Goal: Information Seeking & Learning: Stay updated

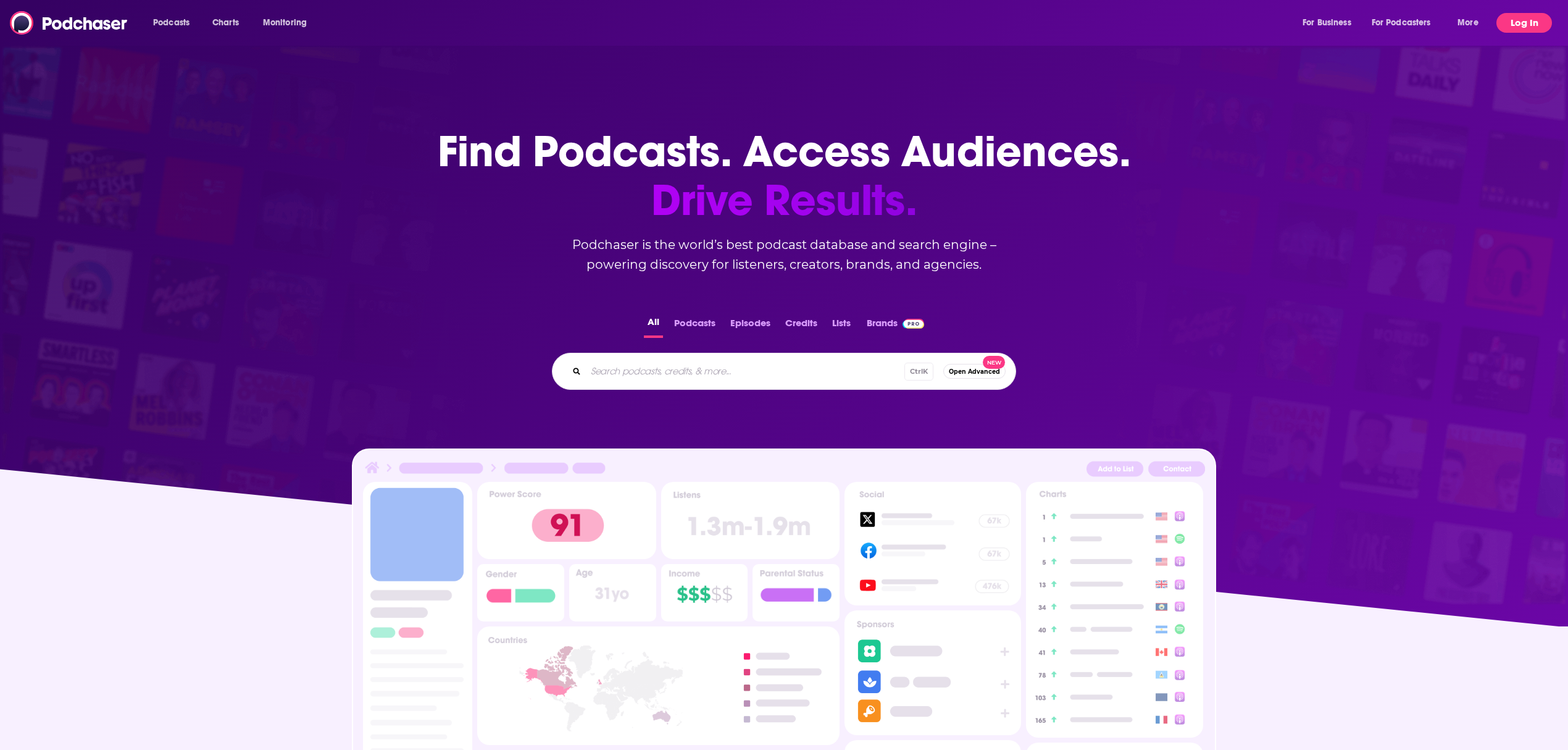
click at [1526, 27] on button "Log In" at bounding box center [1523, 23] width 56 height 20
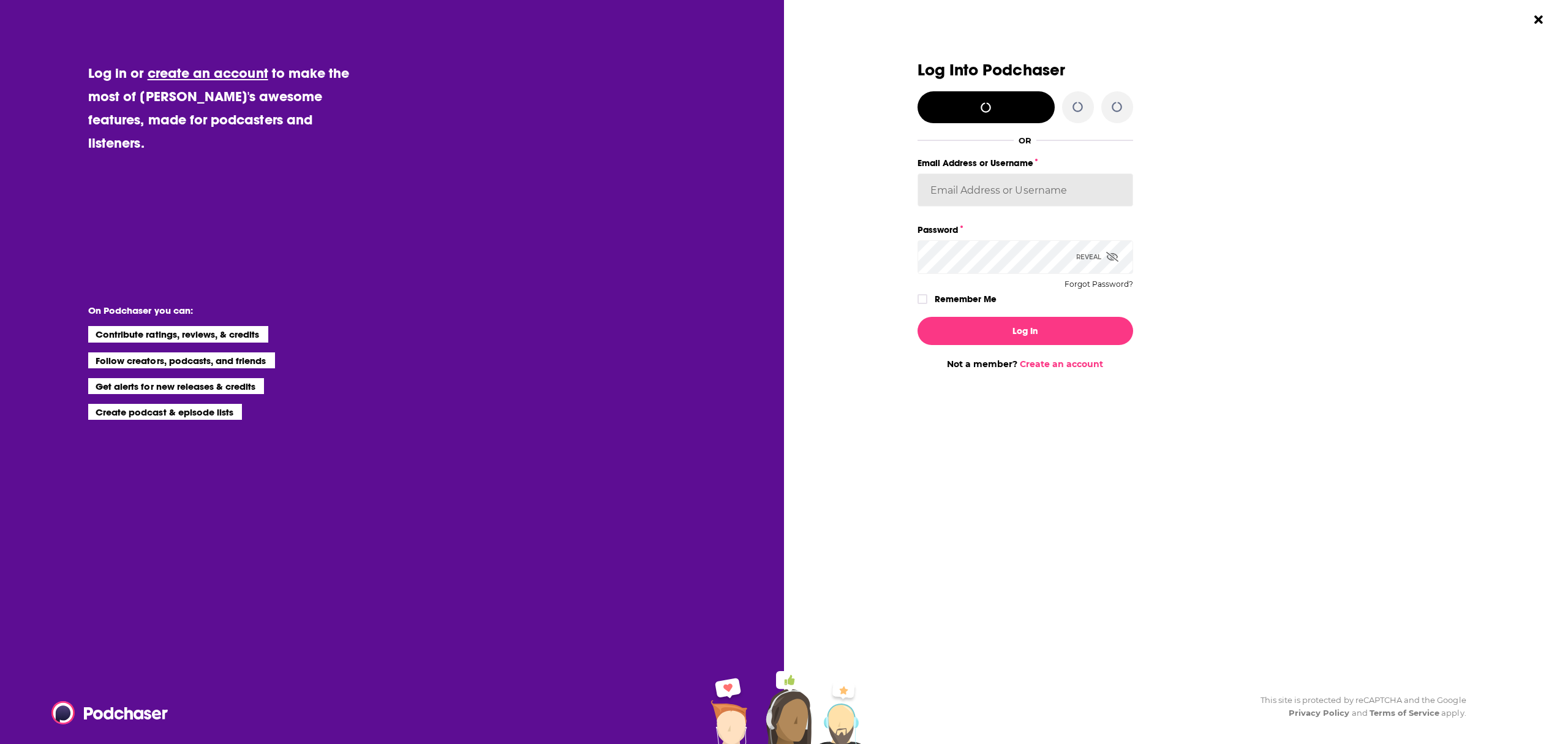
type input "[EMAIL_ADDRESS][DOMAIN_NAME]"
click at [1054, 325] on button "Log In" at bounding box center [1025, 330] width 216 height 28
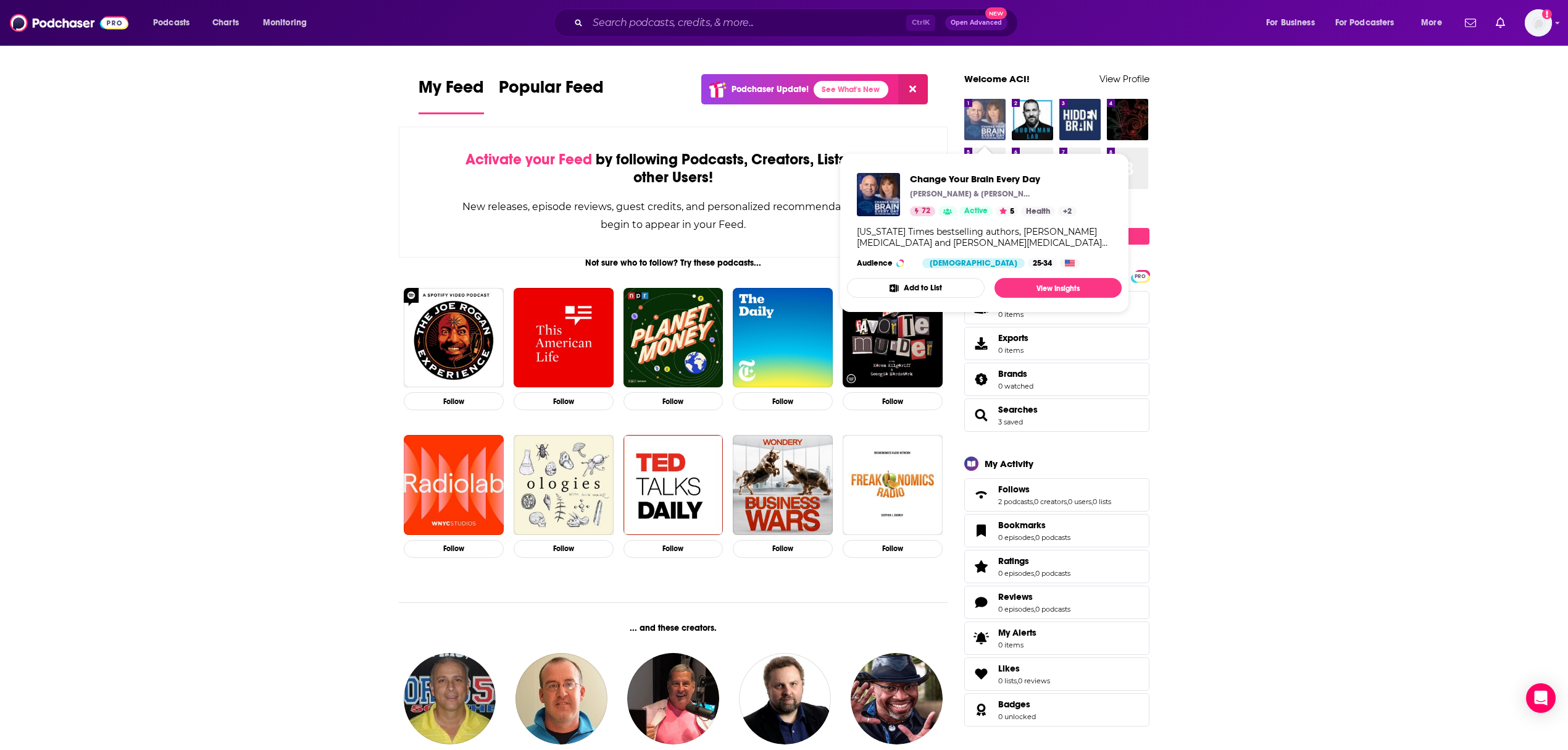
click at [973, 125] on img "Change Your Brain Every Day" at bounding box center [985, 120] width 41 height 41
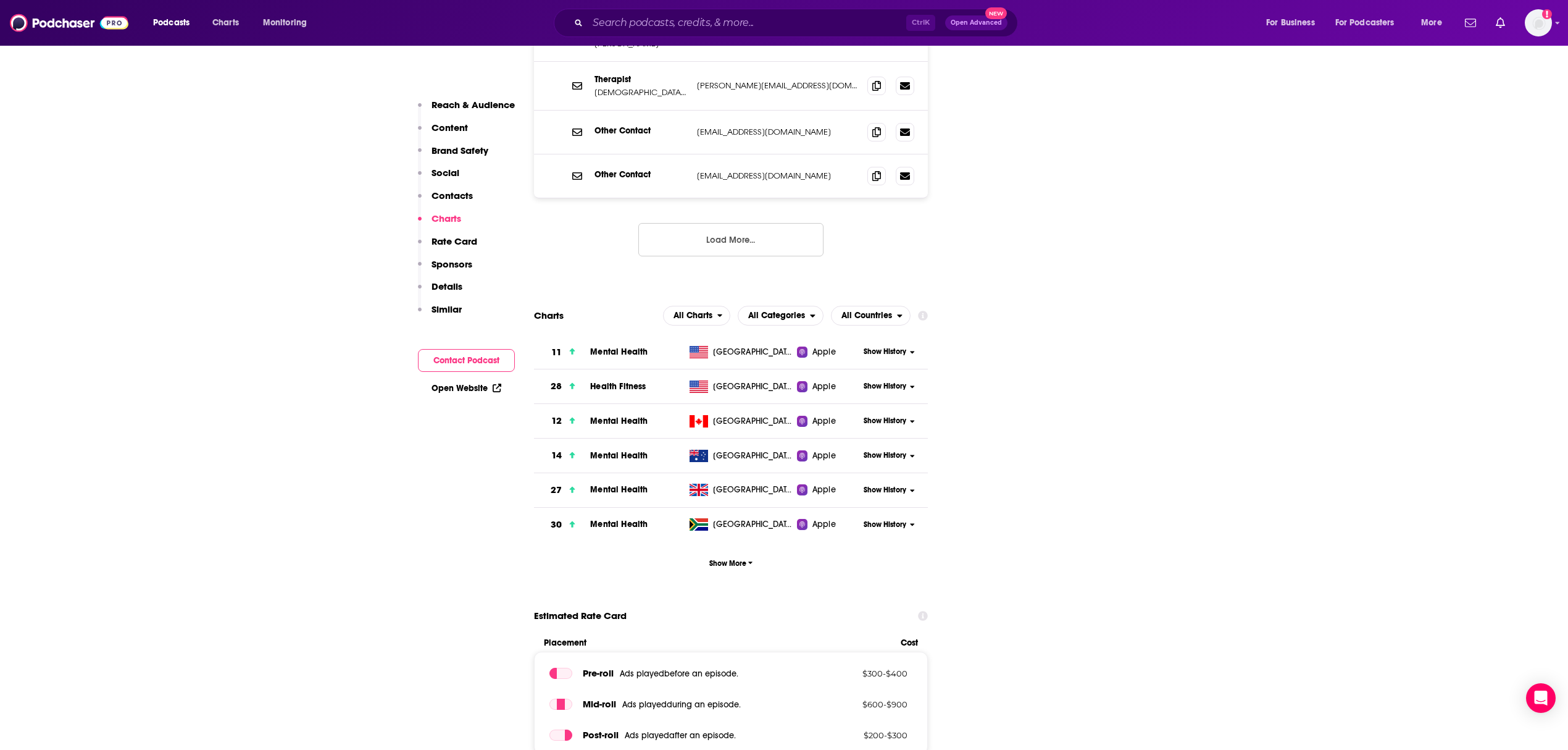
scroll to position [1671, 0]
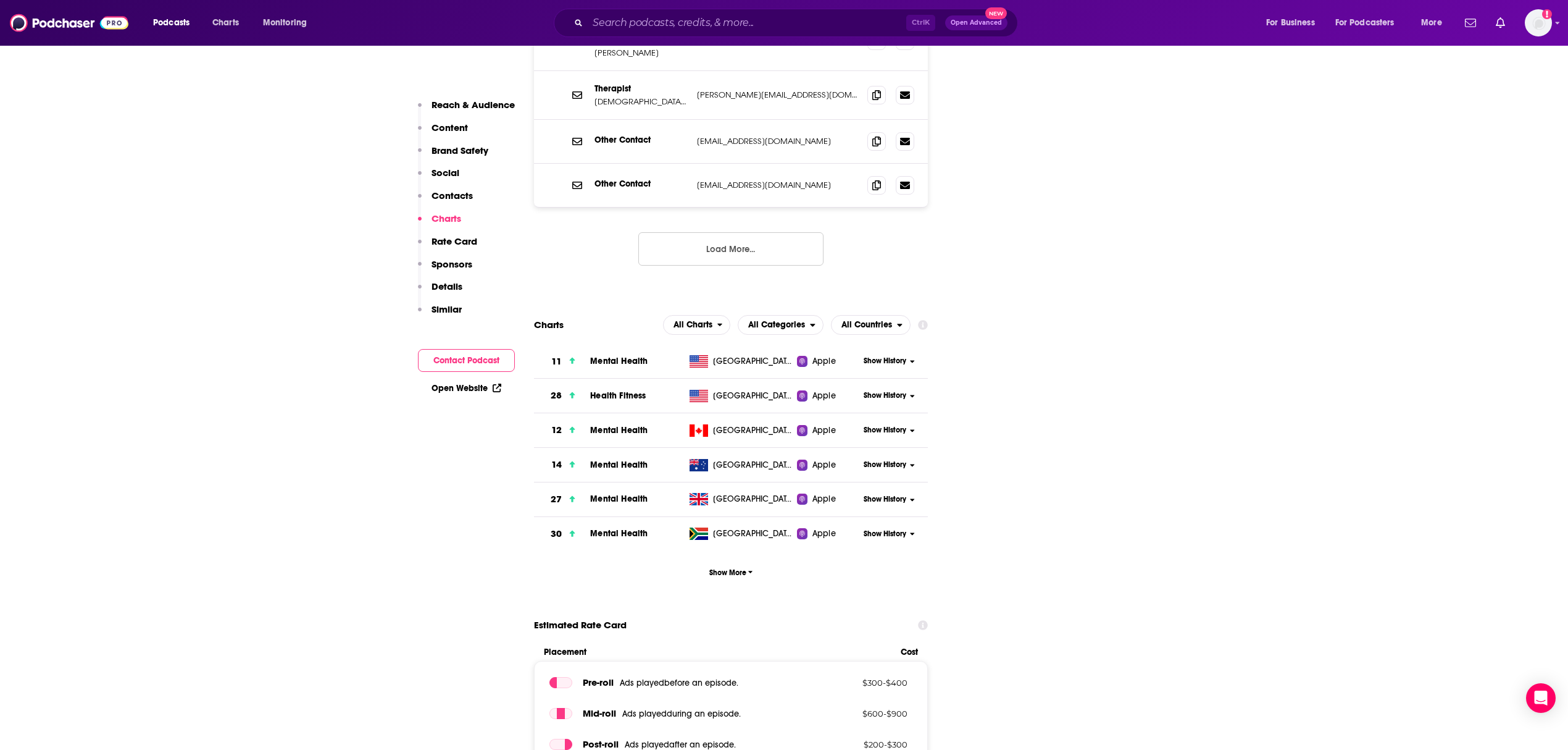
click at [737, 355] on span "[GEOGRAPHIC_DATA]" at bounding box center [753, 361] width 80 height 12
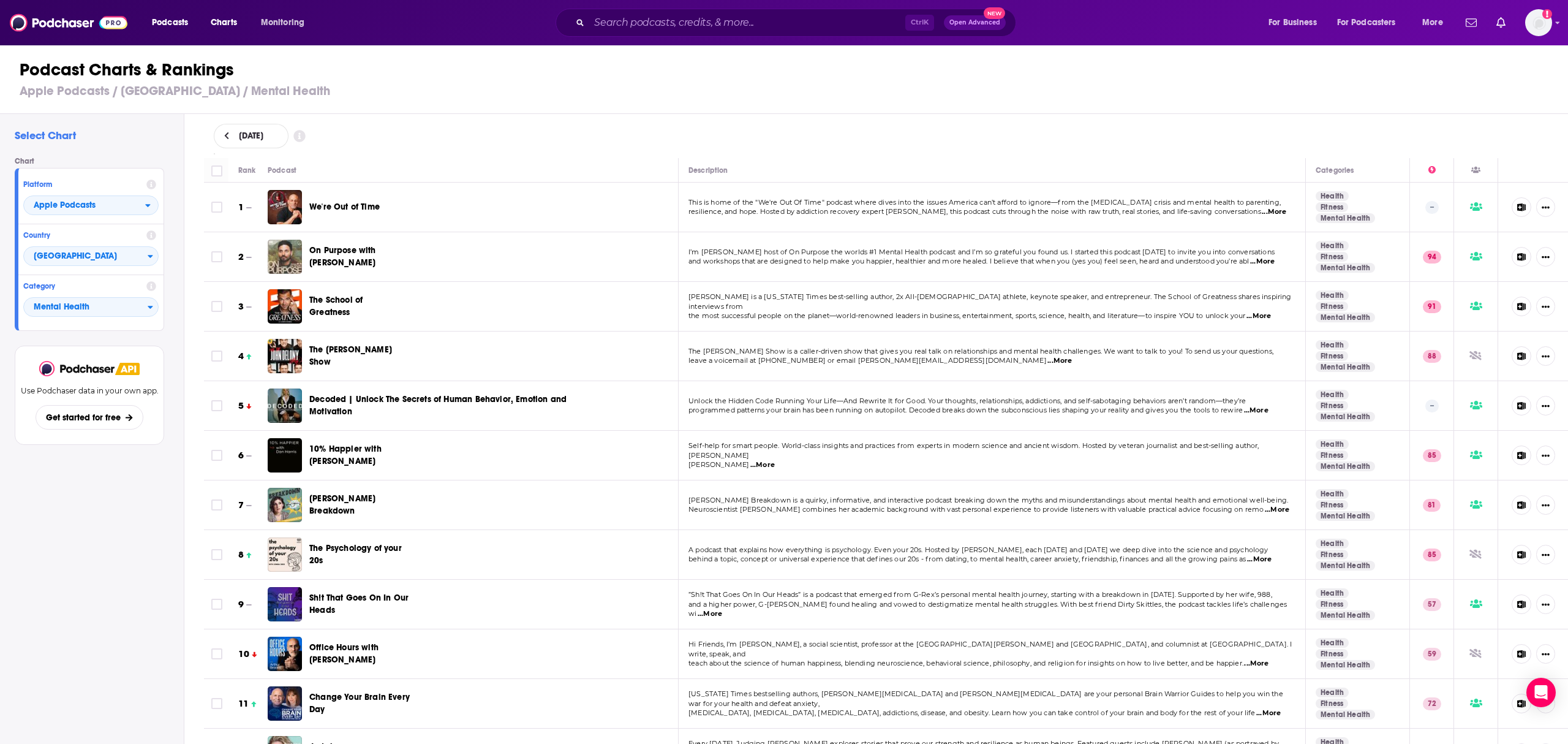
click at [263, 137] on span "[DATE]" at bounding box center [251, 136] width 25 height 9
select select "8"
click at [250, 210] on button "1" at bounding box center [250, 210] width 17 height 17
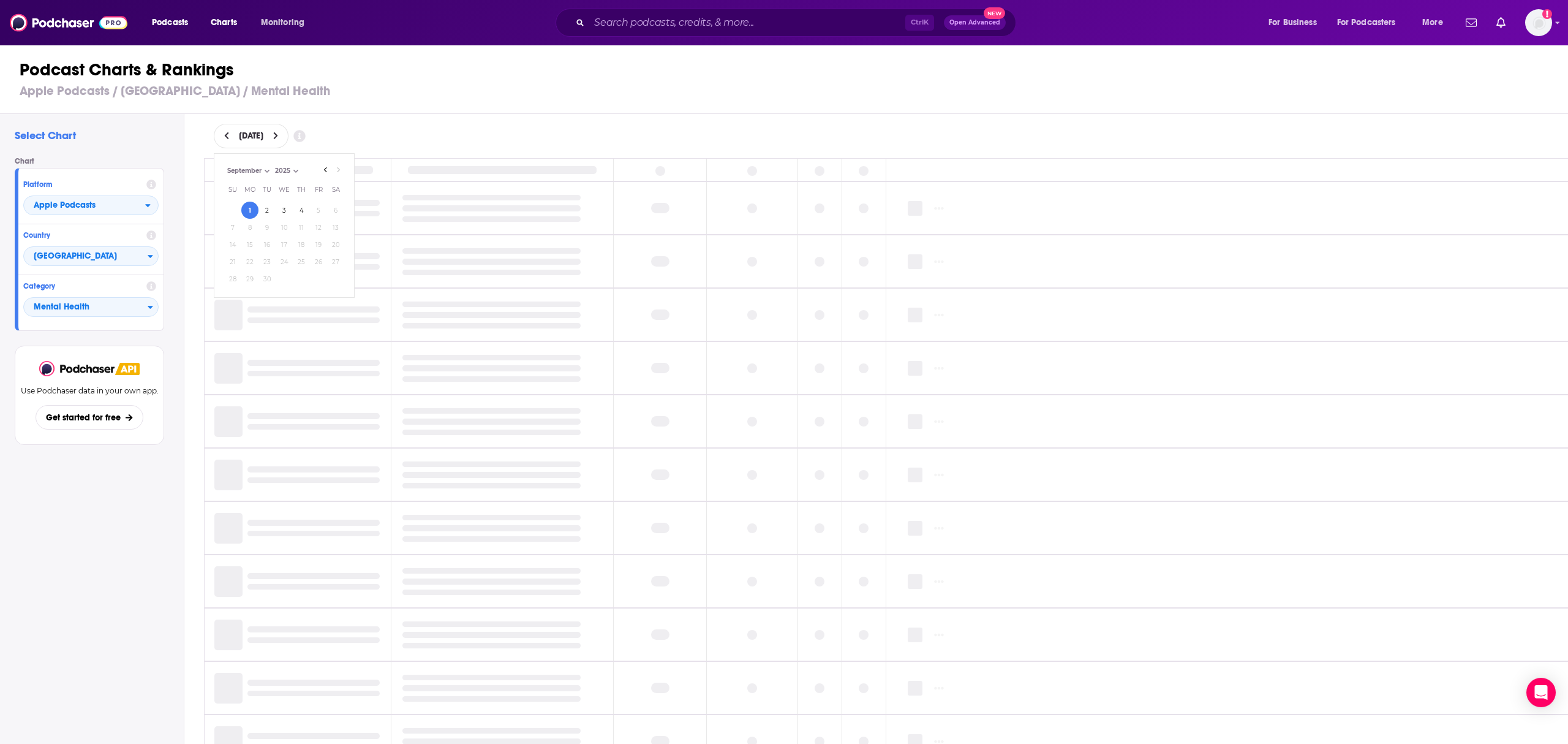
click at [231, 139] on button at bounding box center [227, 136] width 13 height 10
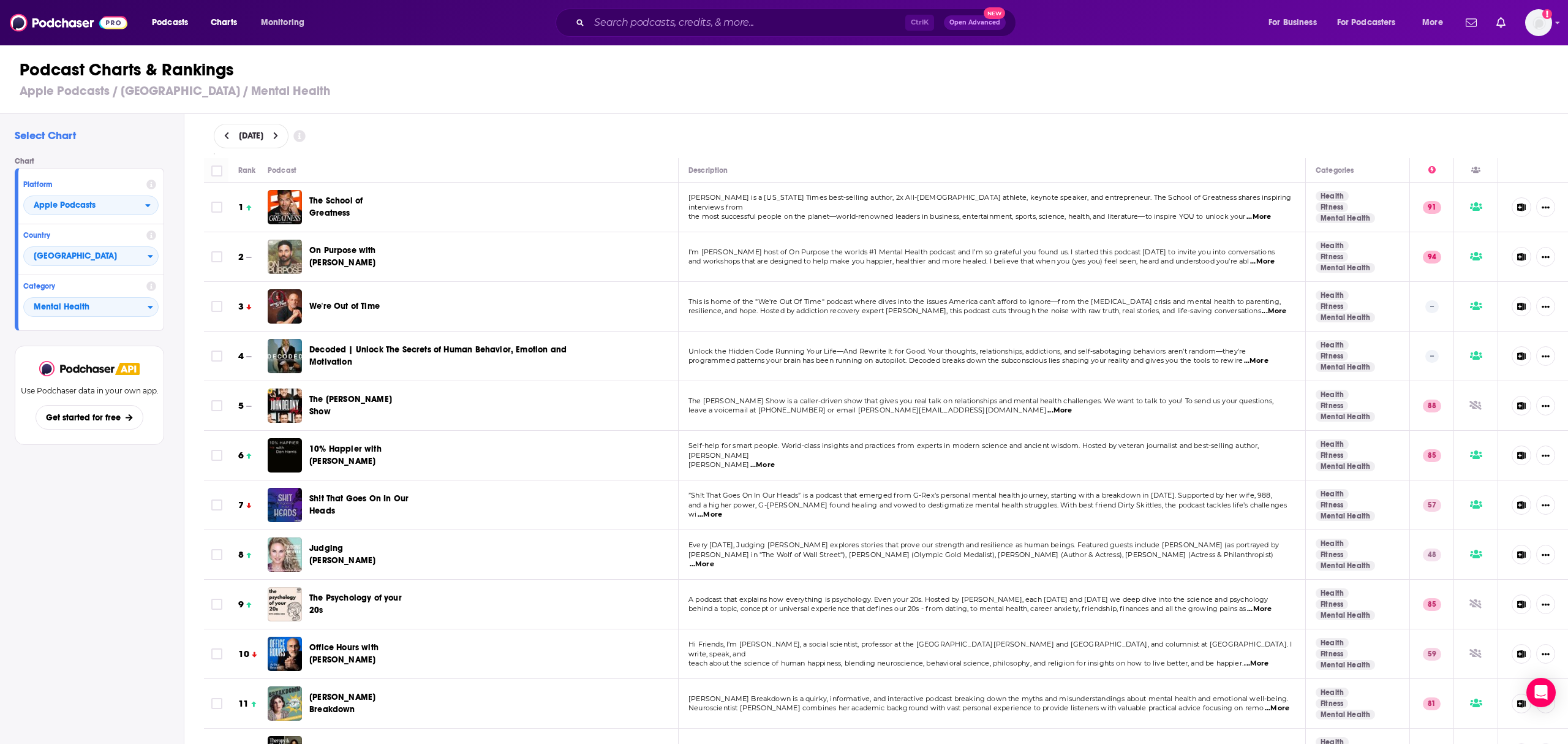
click at [550, 114] on div "[DATE]" at bounding box center [886, 136] width 1384 height 44
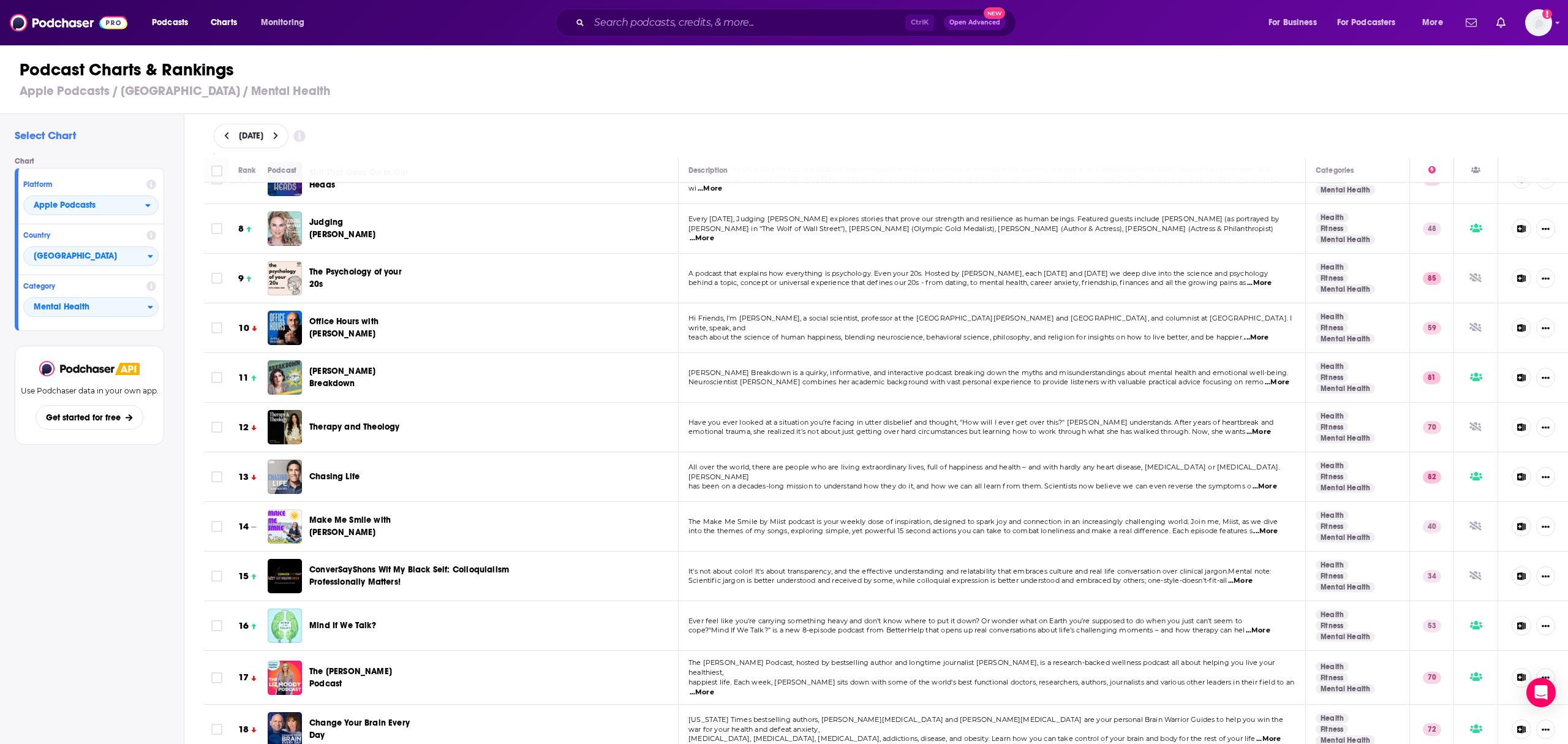
scroll to position [358, 0]
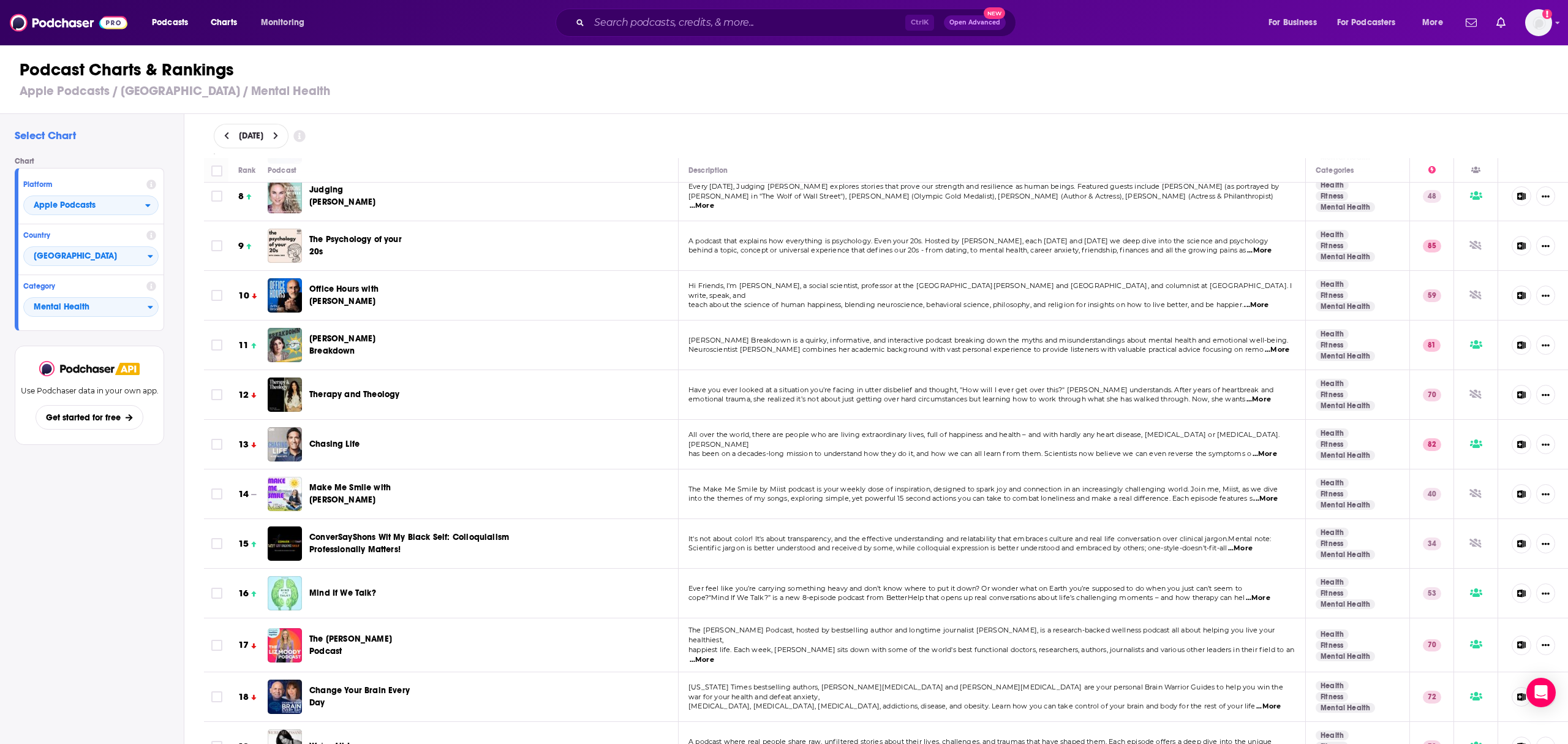
click at [278, 132] on icon at bounding box center [275, 136] width 4 height 8
click at [263, 132] on span "[DATE]" at bounding box center [251, 136] width 25 height 9
select select "8"
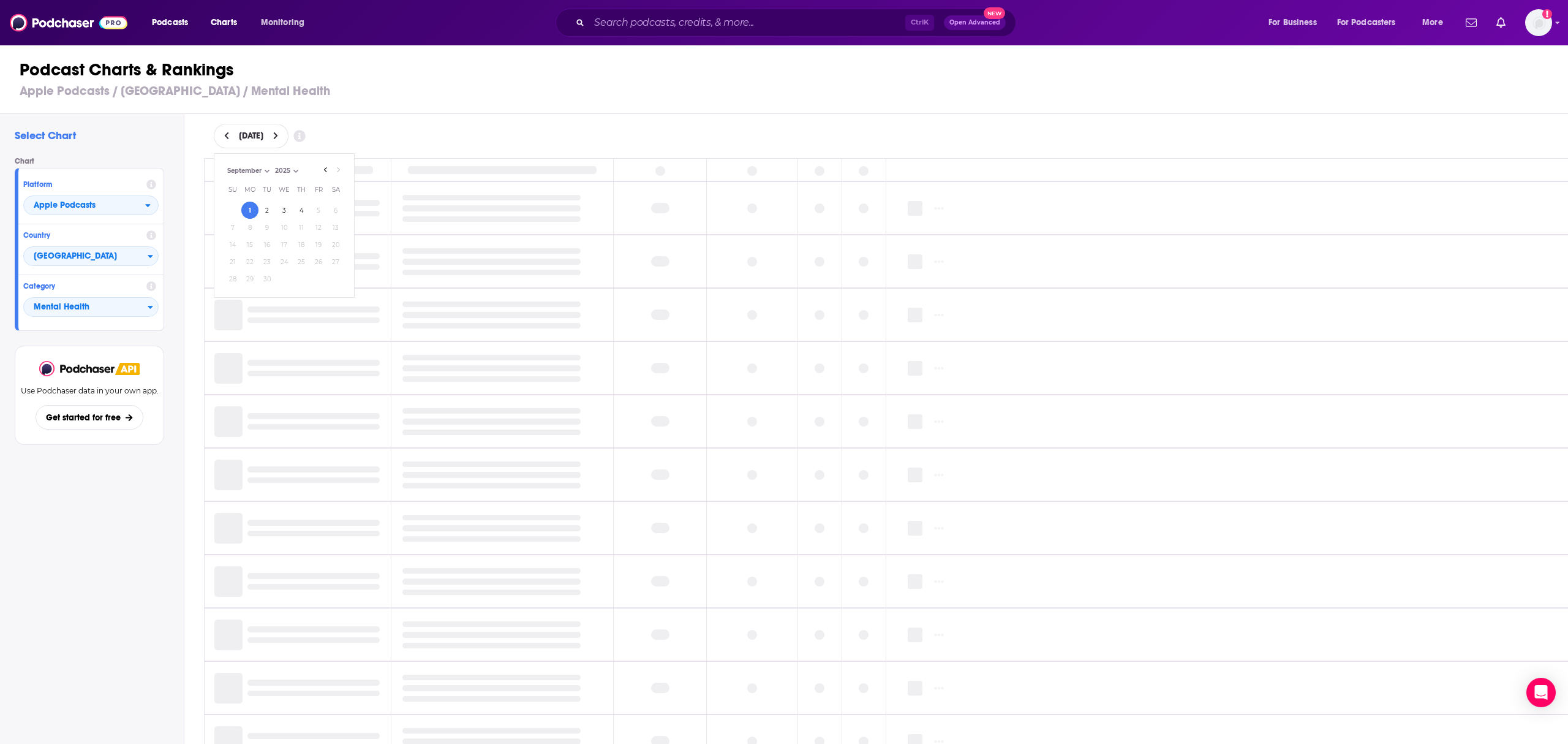
click at [412, 81] on div "Podcast Charts & Rankings Apple Podcasts / [GEOGRAPHIC_DATA] / Mental Health" at bounding box center [789, 79] width 1578 height 70
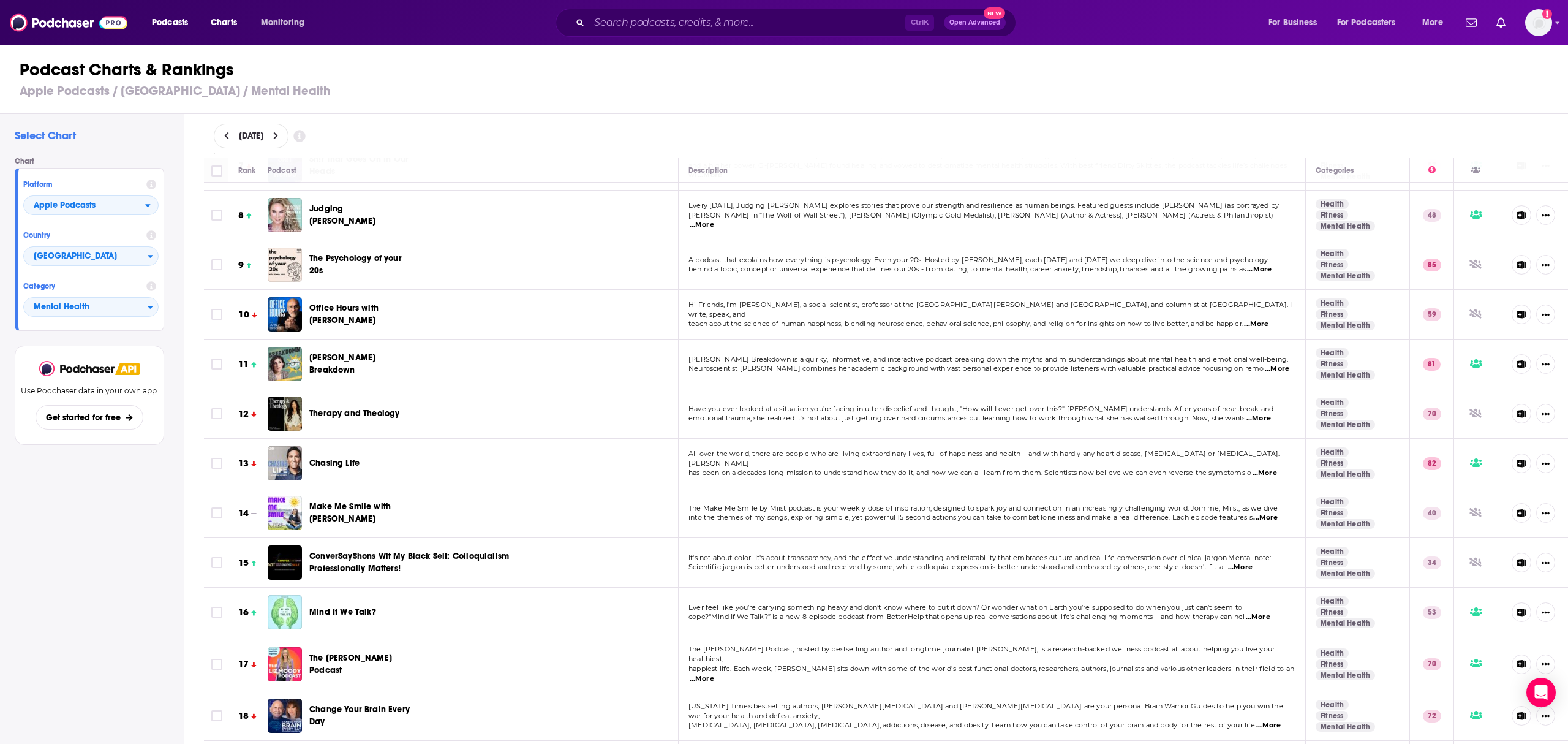
scroll to position [329, 0]
